Goal: Check status: Check status

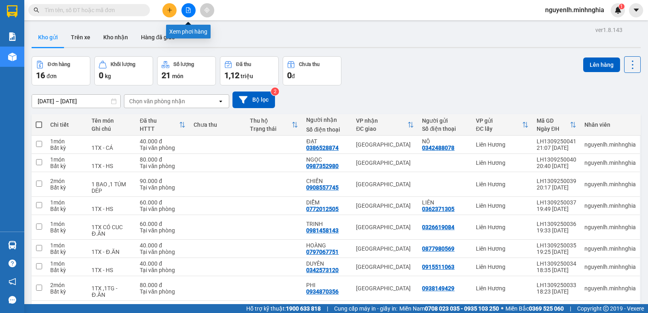
click at [183, 10] on button at bounding box center [188, 10] width 14 height 14
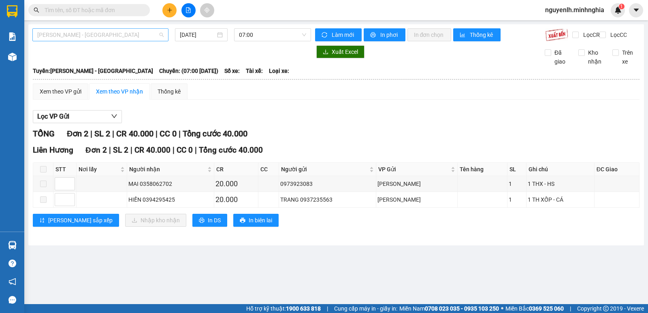
click at [133, 34] on span "[PERSON_NAME] - [GEOGRAPHIC_DATA]" at bounding box center [100, 35] width 126 height 12
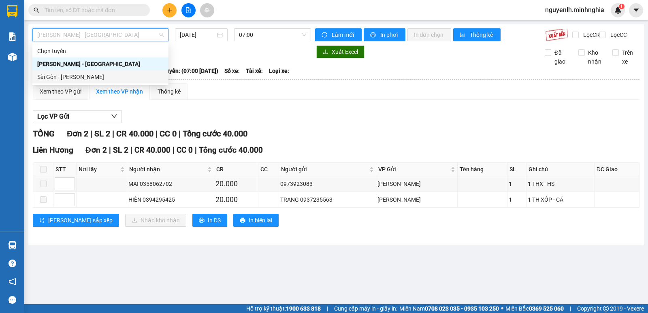
click at [108, 81] on div "Sài Gòn - [PERSON_NAME]" at bounding box center [100, 76] width 126 height 9
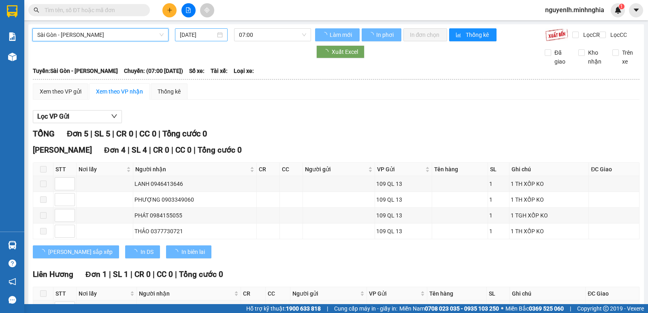
click at [204, 35] on input "[DATE]" at bounding box center [198, 34] width 36 height 9
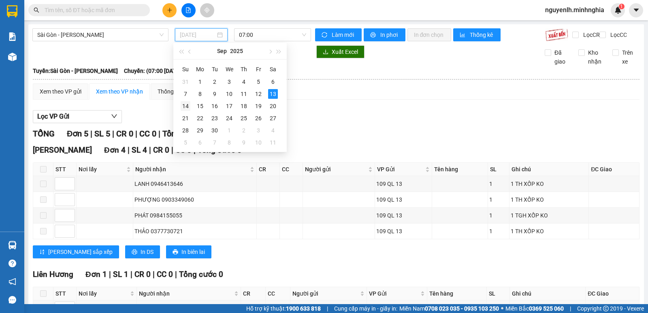
click at [183, 104] on div "14" at bounding box center [186, 106] width 10 height 10
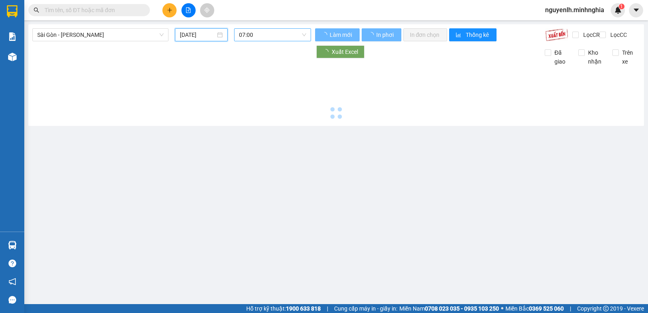
type input "[DATE]"
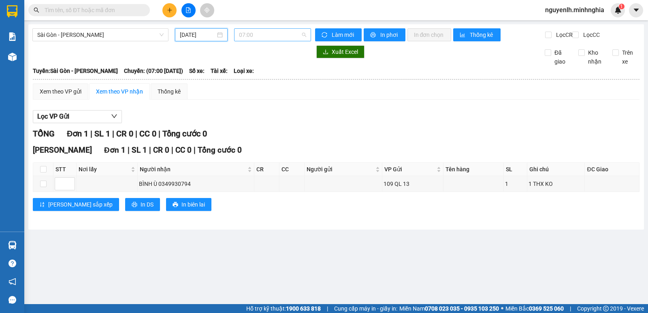
click at [254, 34] on span "07:00" at bounding box center [272, 35] width 67 height 12
